Goal: Task Accomplishment & Management: Complete application form

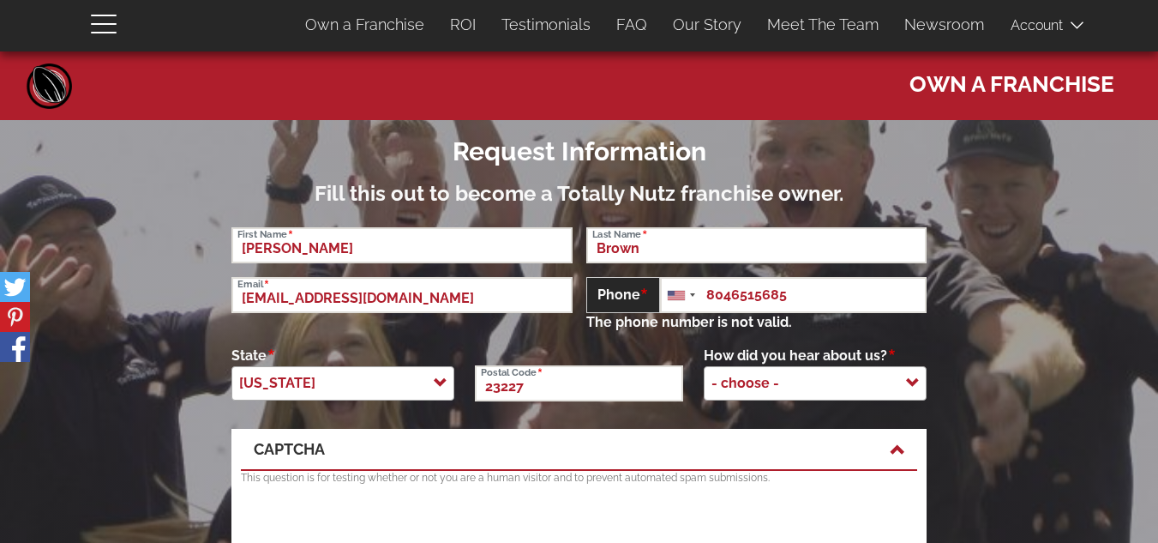
select select "[US_STATE]"
type input "[EMAIL_ADDRESS][DOMAIN_NAME]"
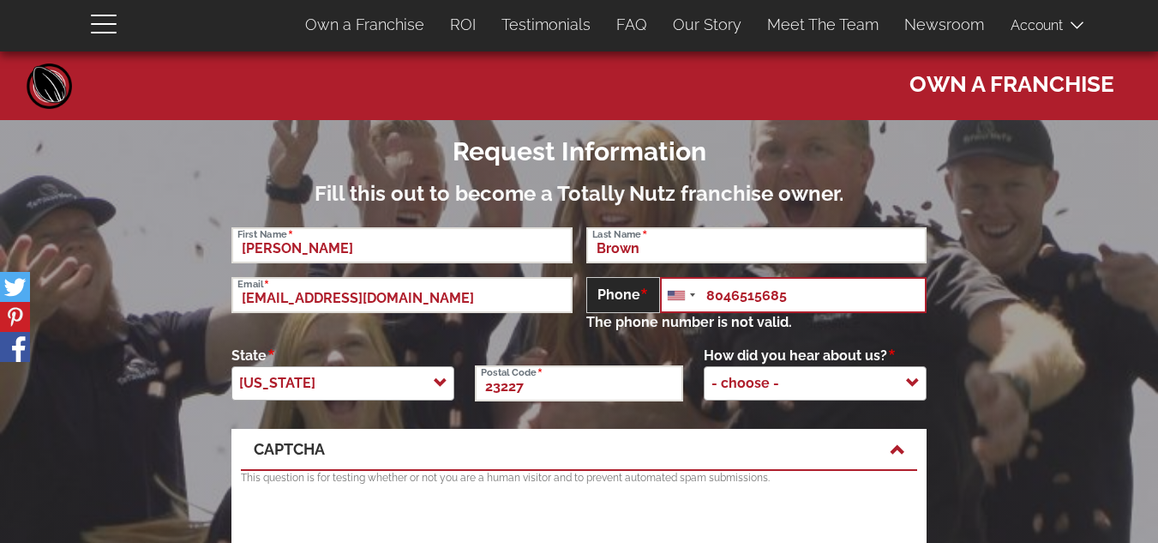
click at [751, 297] on input "8046515685" at bounding box center [793, 295] width 267 height 36
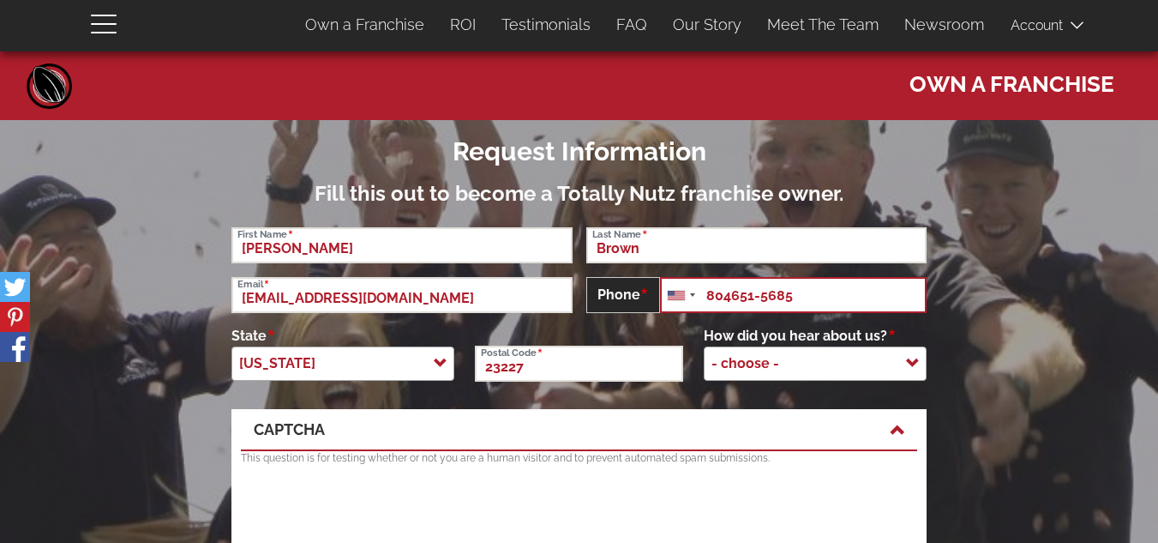
click at [727, 293] on input "804651-5685" at bounding box center [793, 295] width 267 height 36
type input "[PHONE_NUMBER]"
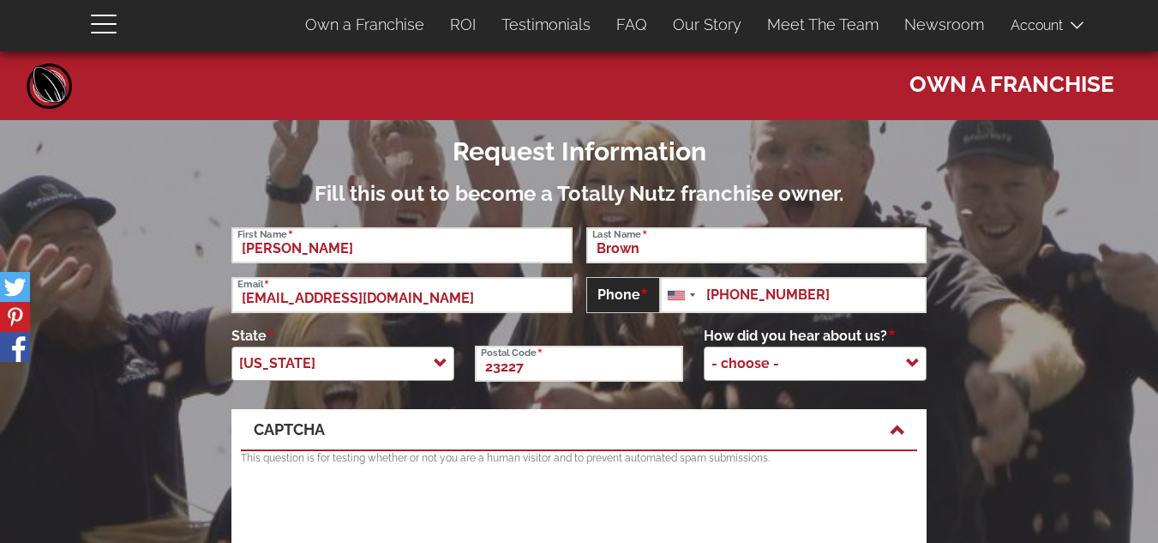
click at [910, 357] on form "Request Information Fill this out to become a Totally Nutz franchise owner. [PE…" at bounding box center [579, 368] width 1158 height 497
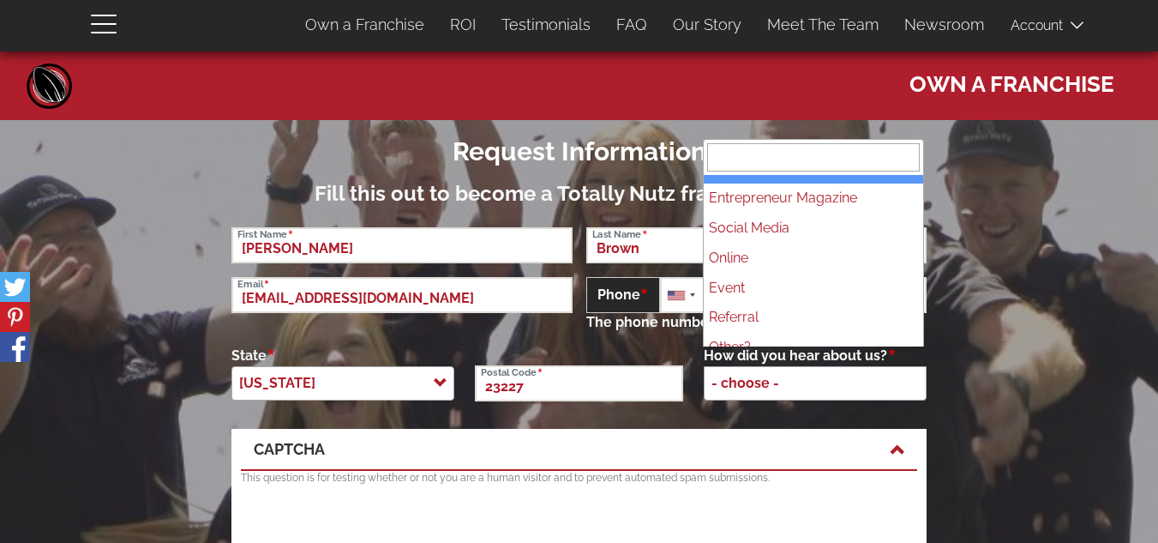
scroll to position [38, 0]
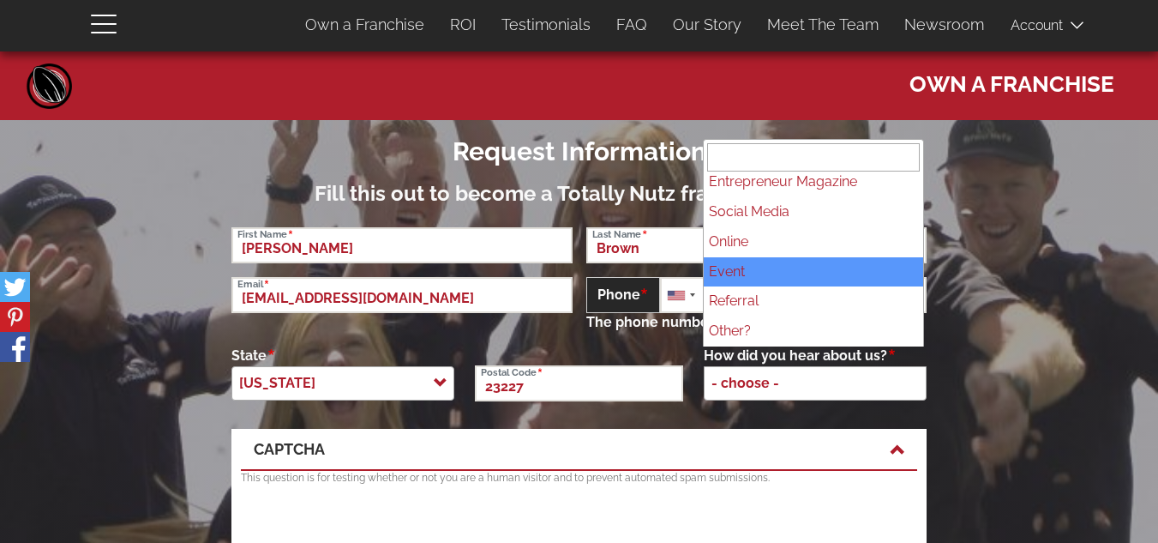
select select "Event"
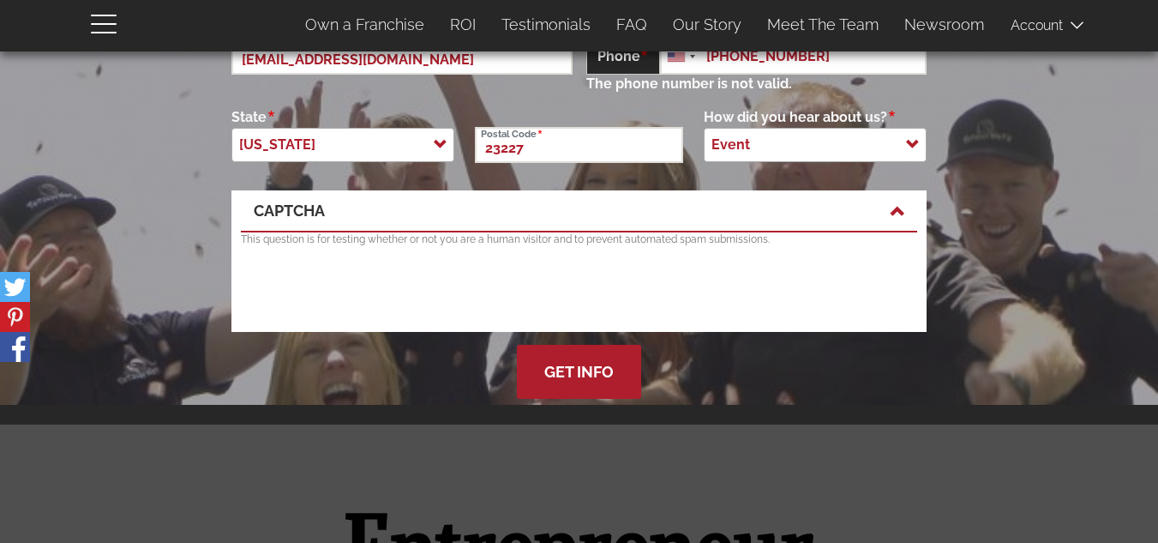
scroll to position [262, 0]
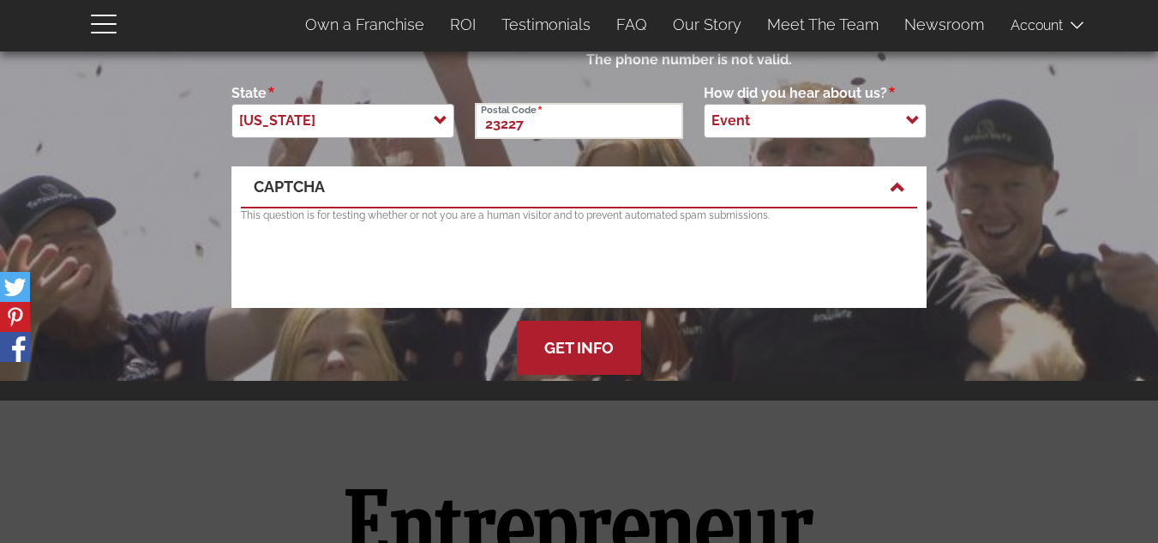
drag, startPoint x: 1161, startPoint y: 39, endPoint x: 1164, endPoint y: 58, distance: 19.2
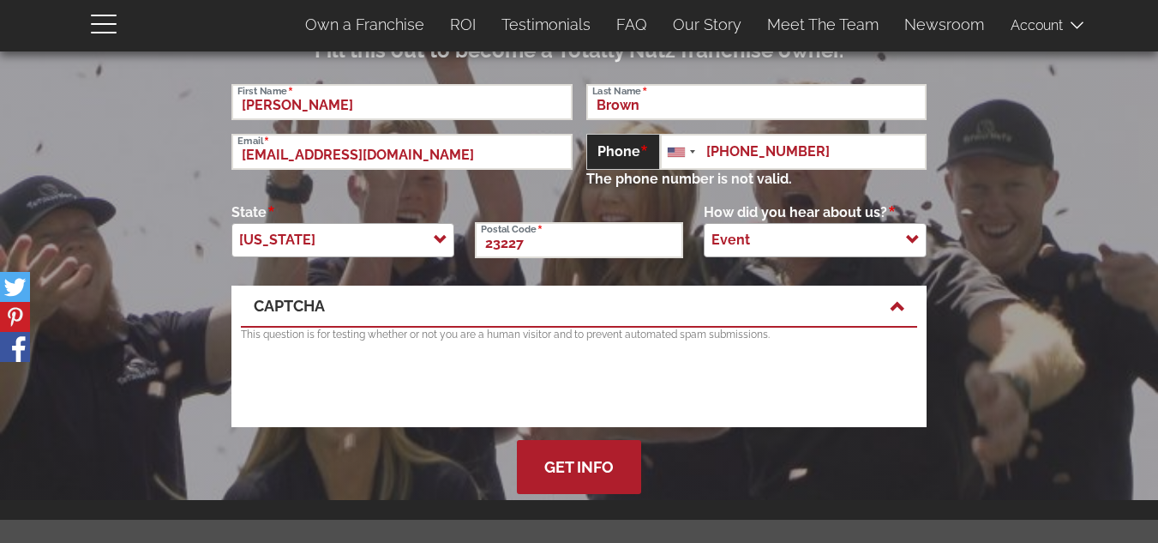
scroll to position [131, 0]
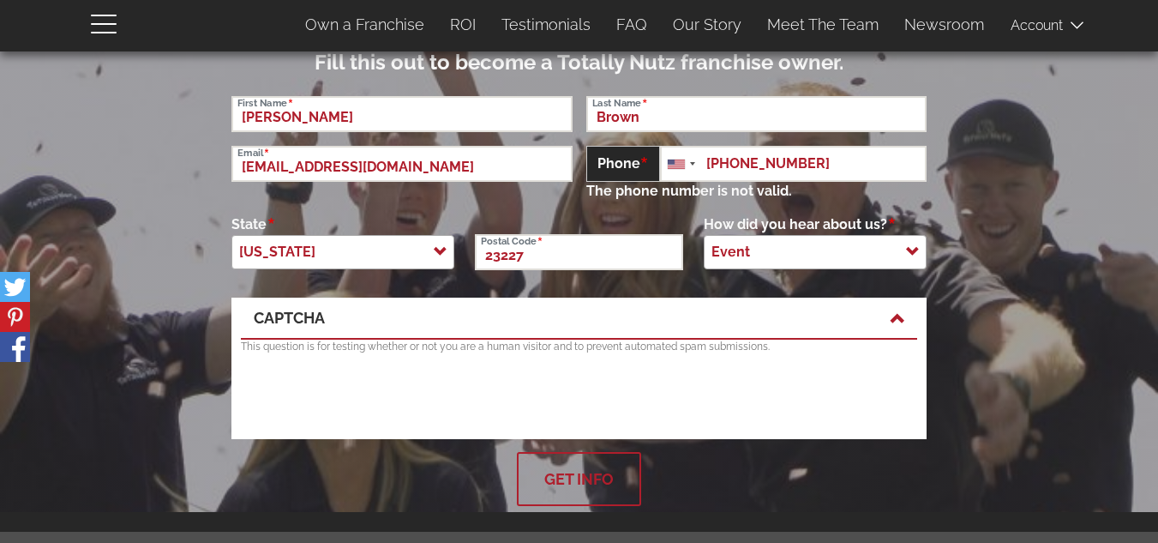
click at [560, 494] on button "Get Info" at bounding box center [579, 479] width 124 height 54
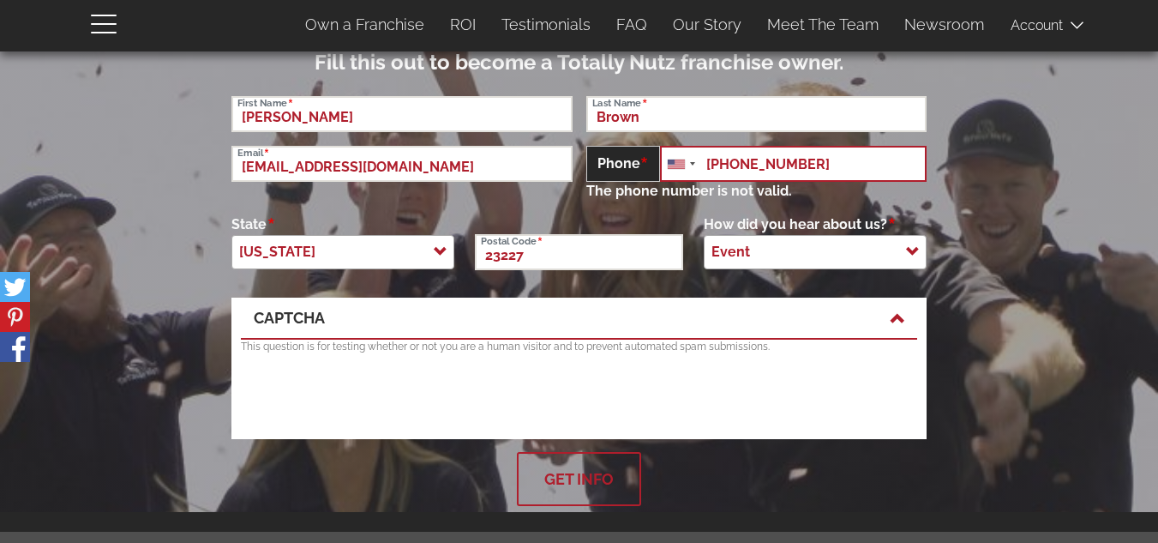
type input "[PHONE_NUMBER]"
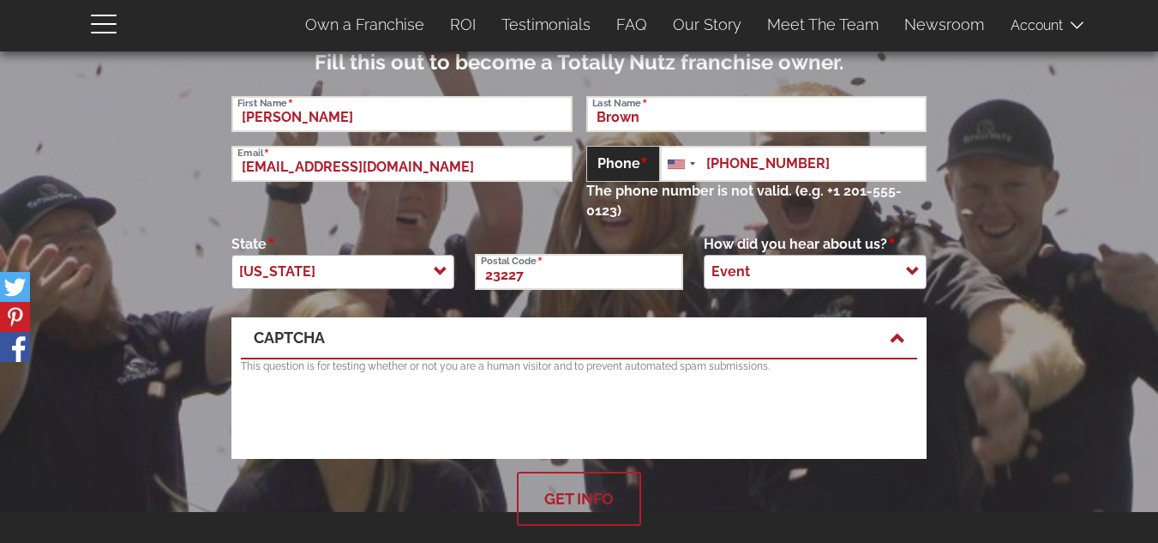
click at [597, 501] on form "Request Information Fill this out to become a Totally Nutz franchise owner. [PE…" at bounding box center [579, 257] width 1158 height 537
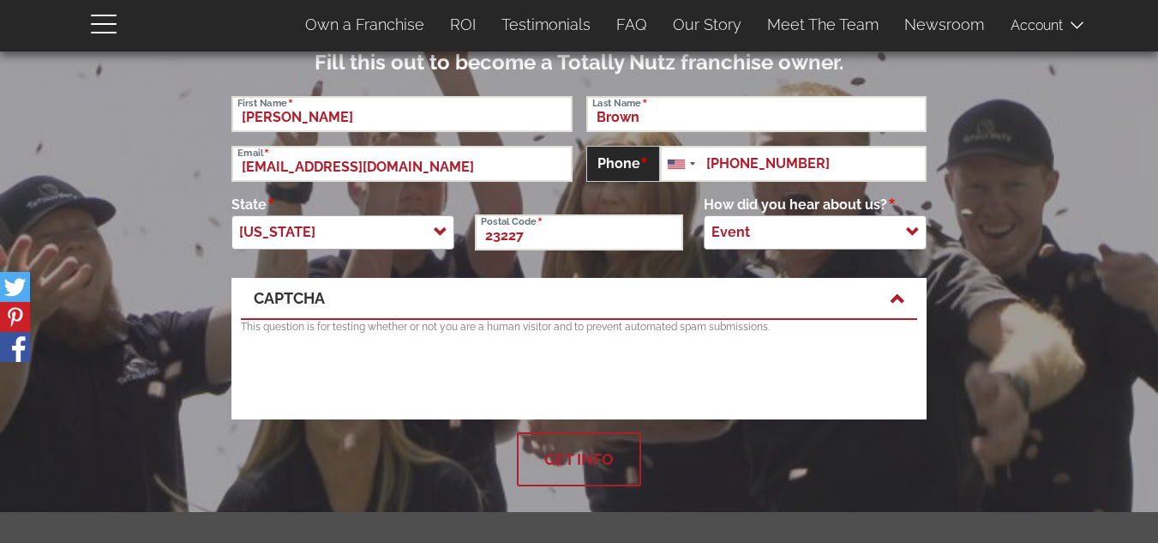
click at [621, 458] on button "Get Info" at bounding box center [579, 459] width 124 height 54
click at [603, 458] on button "Get Info" at bounding box center [579, 459] width 124 height 54
click at [572, 454] on button "Get Info" at bounding box center [579, 459] width 124 height 54
click at [567, 462] on button "Get Info" at bounding box center [579, 459] width 124 height 54
